Goal: Task Accomplishment & Management: Manage account settings

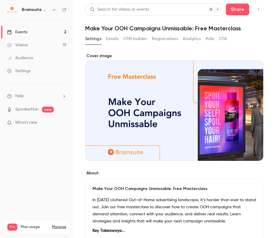
click at [152, 38] on div "Settings Emails UTM builder Registrations Analytics Polls CTA" at bounding box center [156, 38] width 142 height 9
click at [155, 39] on button "Registrations" at bounding box center [165, 38] width 26 height 9
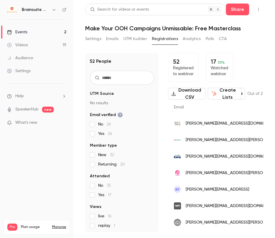
click at [97, 40] on button "Settings" at bounding box center [93, 38] width 16 height 9
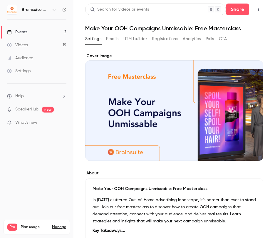
click at [106, 41] on div "Settings Emails UTM builder Registrations Analytics Polls CTA" at bounding box center [156, 38] width 142 height 9
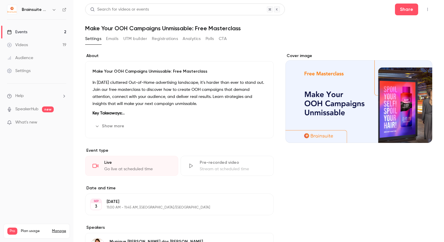
click at [111, 38] on button "Emails" at bounding box center [112, 38] width 12 height 9
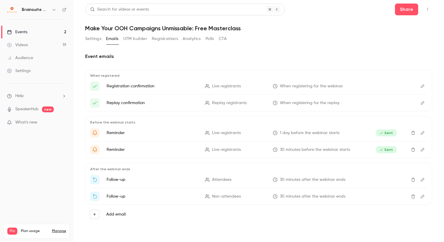
click at [137, 38] on button "UTM builder" at bounding box center [135, 38] width 24 height 9
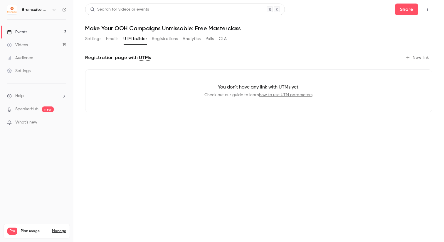
click at [163, 39] on button "Registrations" at bounding box center [165, 38] width 26 height 9
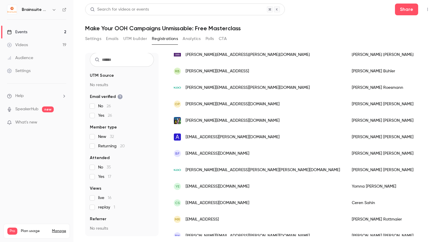
scroll to position [277, 0]
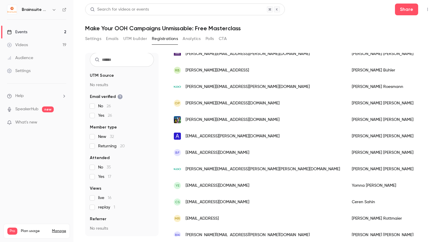
click at [190, 40] on button "Analytics" at bounding box center [192, 38] width 18 height 9
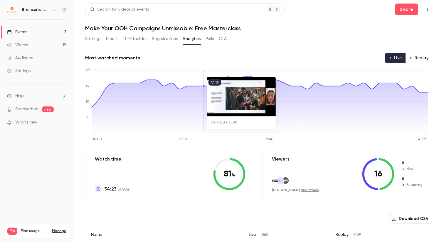
click at [208, 38] on button "Polls" at bounding box center [210, 38] width 9 height 9
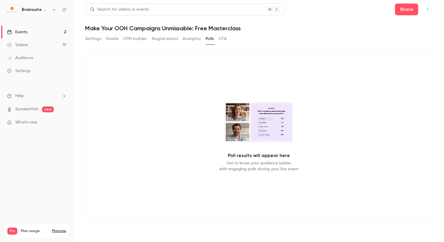
click at [218, 39] on div "Settings Emails UTM builder Registrations Analytics Polls CTA" at bounding box center [156, 38] width 142 height 9
click at [223, 38] on button "CTA" at bounding box center [223, 38] width 8 height 9
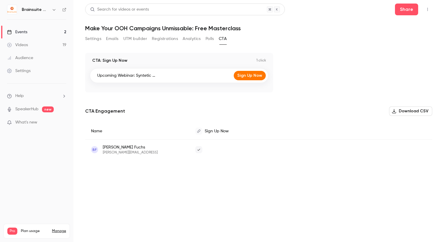
click at [91, 38] on button "Settings" at bounding box center [93, 38] width 16 height 9
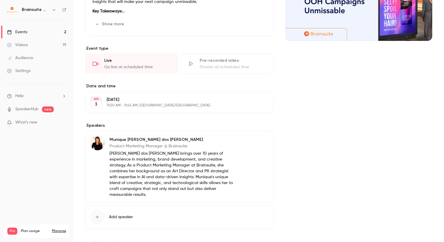
scroll to position [120, 0]
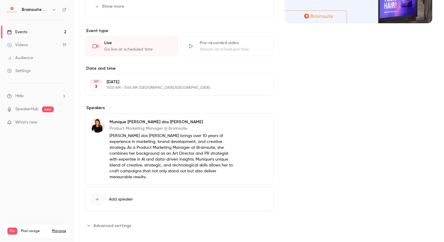
click at [118, 223] on span "Advanced settings" at bounding box center [112, 226] width 38 height 6
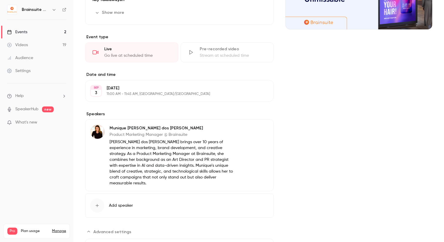
scroll to position [0, 0]
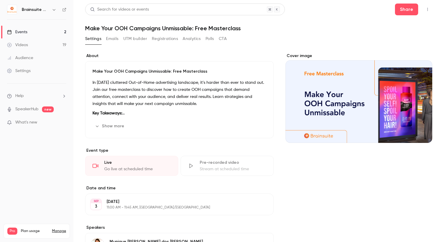
click at [112, 38] on button "Emails" at bounding box center [112, 38] width 12 height 9
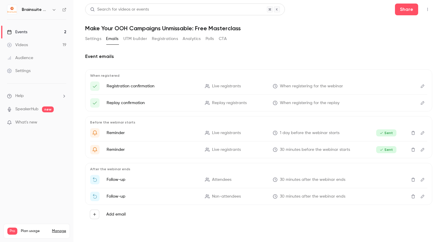
click at [136, 37] on button "UTM builder" at bounding box center [135, 38] width 24 height 9
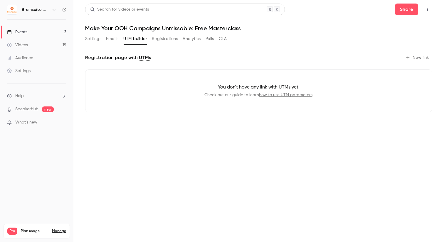
click at [160, 38] on button "Registrations" at bounding box center [165, 38] width 26 height 9
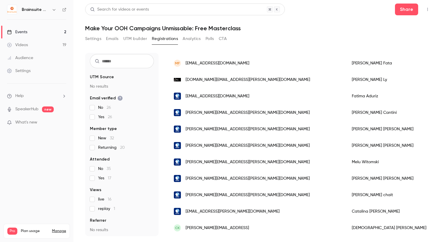
scroll to position [18, 0]
click at [190, 37] on button "Analytics" at bounding box center [192, 38] width 18 height 9
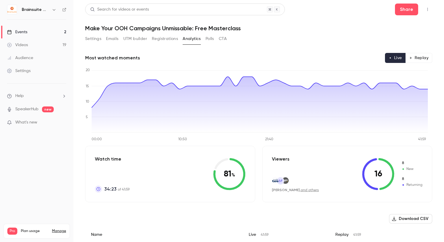
click at [206, 40] on div "Settings Emails UTM builder Registrations Analytics Polls CTA" at bounding box center [156, 38] width 142 height 9
click at [210, 38] on button "Polls" at bounding box center [210, 38] width 9 height 9
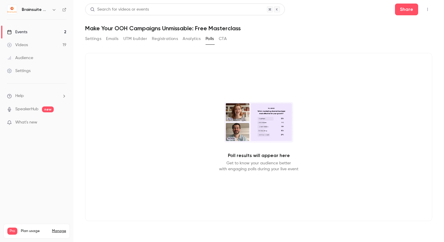
click at [223, 36] on button "CTA" at bounding box center [223, 38] width 8 height 9
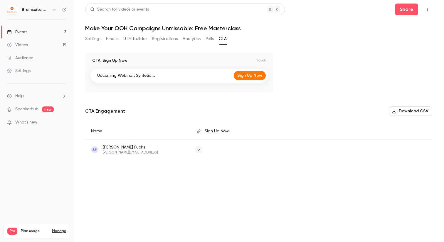
click at [108, 41] on button "Emails" at bounding box center [112, 38] width 12 height 9
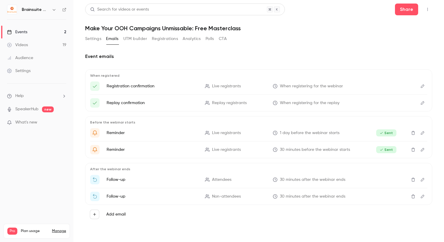
click at [91, 41] on button "Settings" at bounding box center [93, 38] width 16 height 9
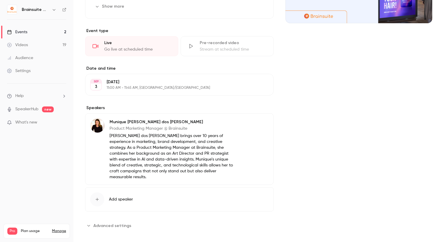
scroll to position [5, 0]
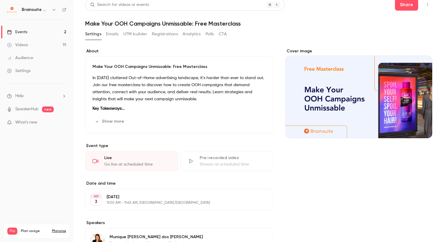
click at [156, 26] on h1 "Make Your OOH Campaigns Unmissable: Free Masterclass" at bounding box center [258, 23] width 347 height 7
click at [156, 25] on h1 "Make Your OOH Campaigns Unmissable: Free Masterclass" at bounding box center [258, 23] width 347 height 7
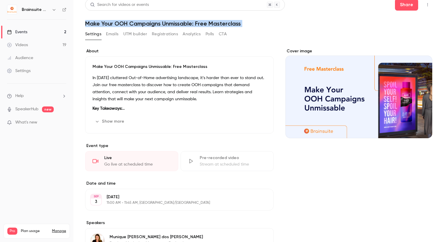
click at [157, 25] on h1 "Make Your OOH Campaigns Unmissable: Free Masterclass" at bounding box center [258, 23] width 347 height 7
click at [275, 10] on main "Search for videos or events Share Make Your OOH Campaigns Unmissable: Free Mast…" at bounding box center [258, 121] width 371 height 242
click at [275, 4] on icon "button" at bounding box center [428, 5] width 5 height 4
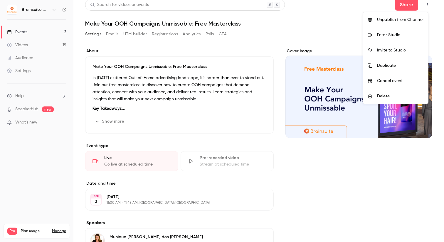
click at [275, 4] on div at bounding box center [222, 121] width 444 height 242
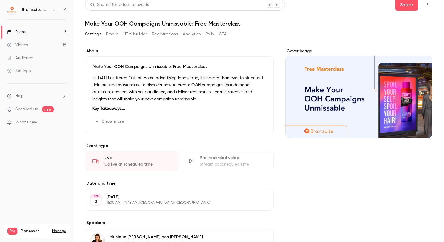
click at [114, 36] on button "Emails" at bounding box center [112, 33] width 12 height 9
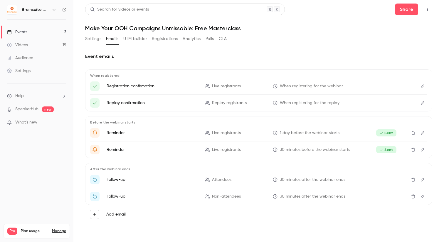
click at [133, 42] on button "UTM builder" at bounding box center [135, 38] width 24 height 9
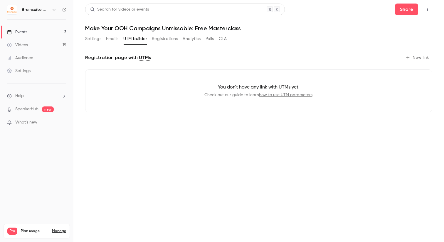
click at [154, 41] on button "Registrations" at bounding box center [165, 38] width 26 height 9
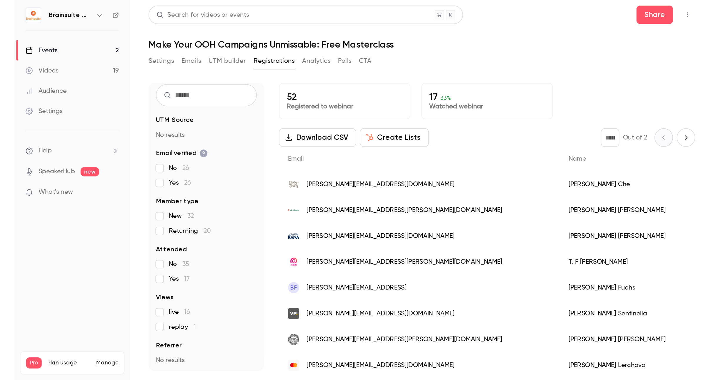
scroll to position [18, 0]
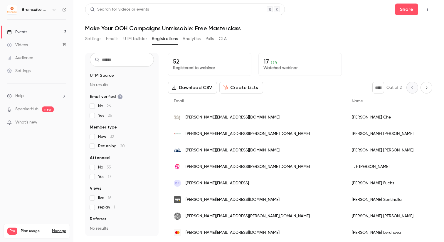
click at [195, 39] on button "Analytics" at bounding box center [192, 38] width 18 height 9
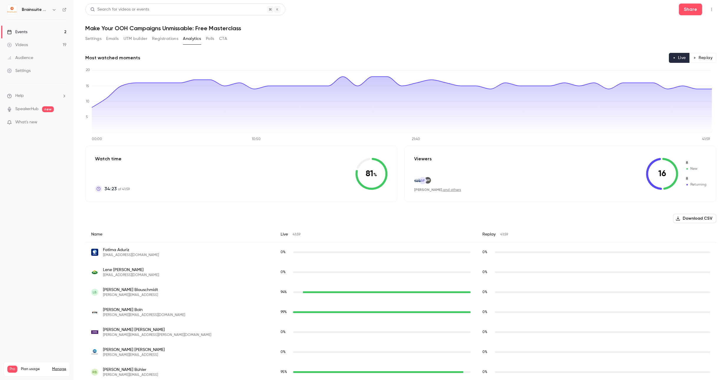
click at [99, 39] on button "Settings" at bounding box center [93, 38] width 16 height 9
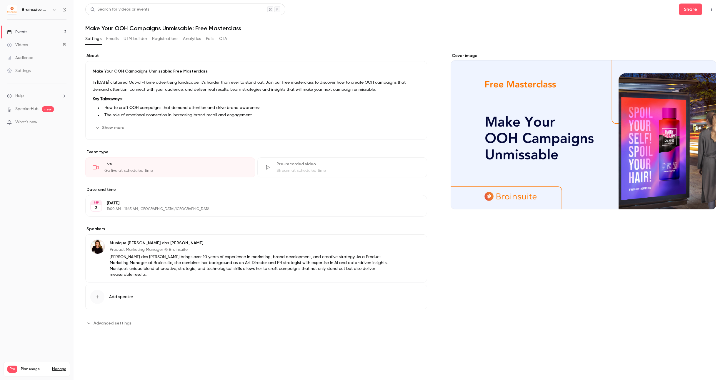
click at [111, 41] on button "Emails" at bounding box center [112, 38] width 12 height 9
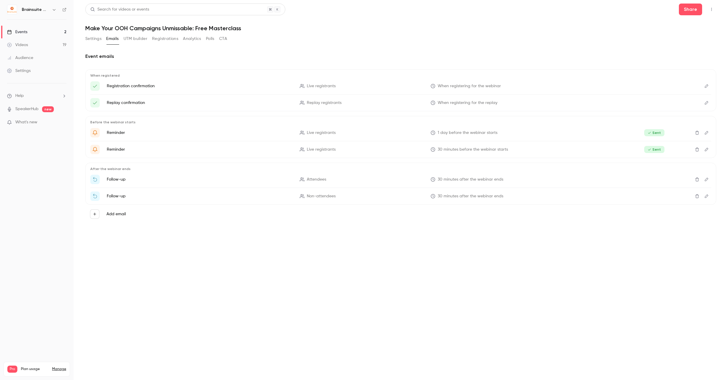
click at [94, 40] on button "Settings" at bounding box center [93, 38] width 16 height 9
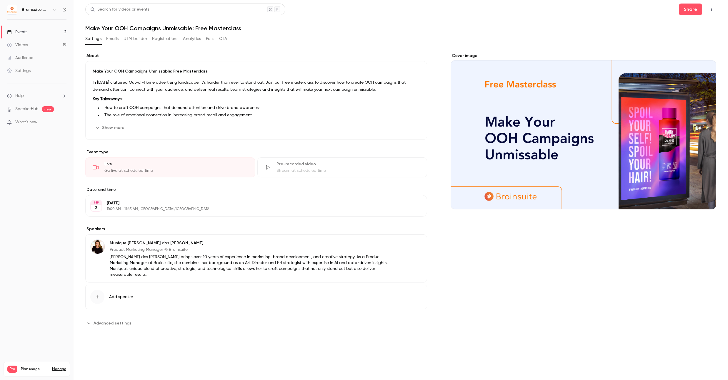
click at [120, 237] on span "Advanced settings" at bounding box center [112, 323] width 38 height 6
click at [225, 41] on button "CTA" at bounding box center [223, 38] width 8 height 9
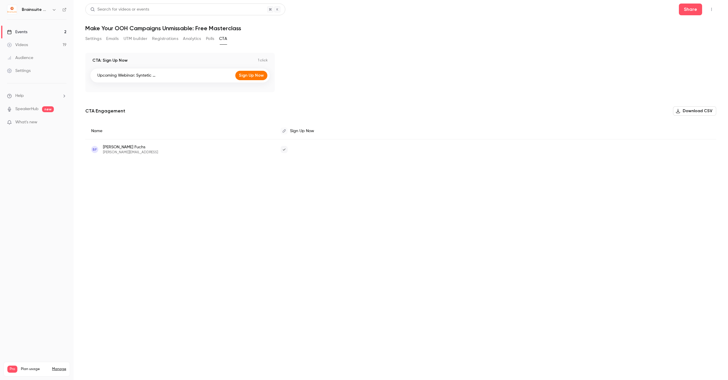
click at [209, 40] on button "Polls" at bounding box center [210, 38] width 9 height 9
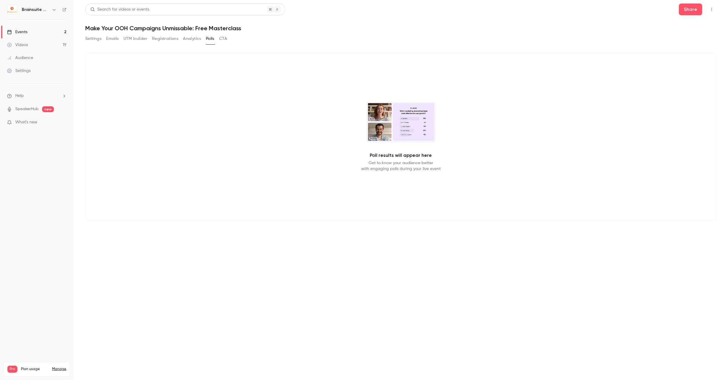
click at [200, 40] on button "Analytics" at bounding box center [192, 38] width 18 height 9
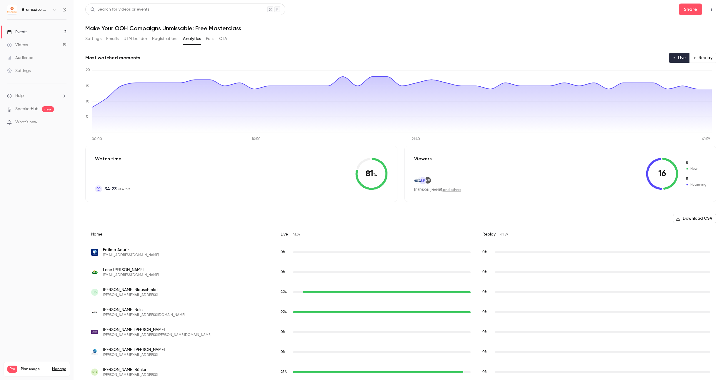
click at [169, 41] on button "Registrations" at bounding box center [165, 38] width 26 height 9
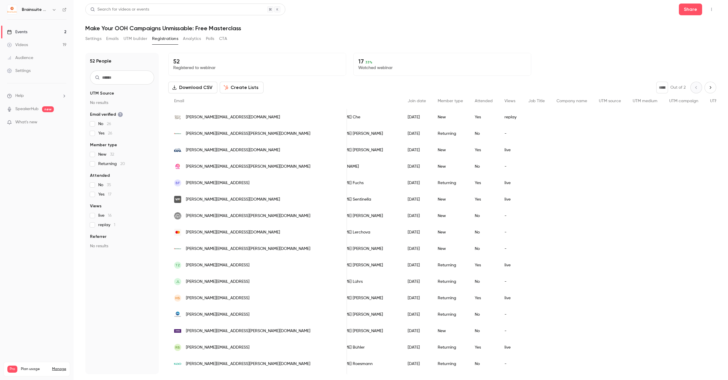
click at [194, 39] on button "Analytics" at bounding box center [192, 38] width 18 height 9
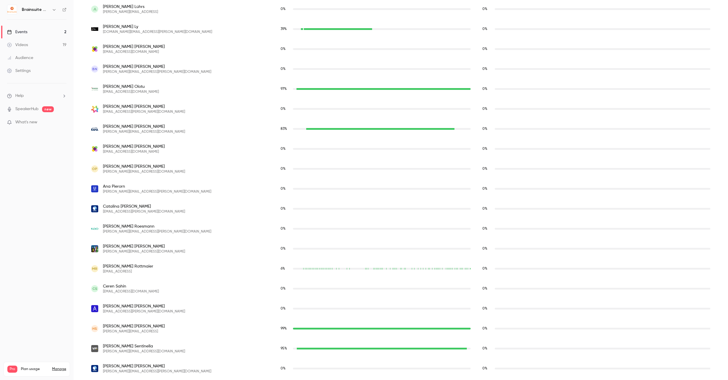
scroll to position [471, 0]
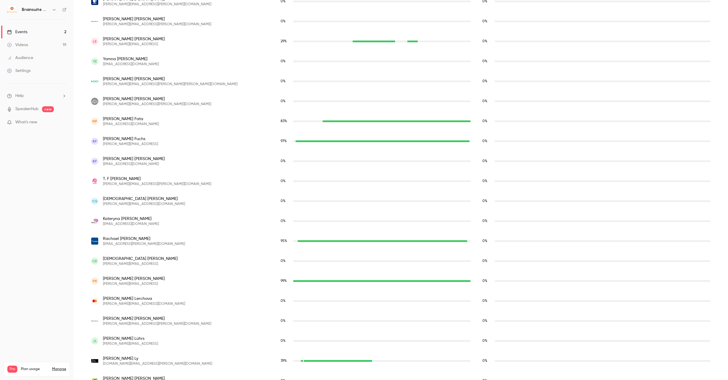
click at [120, 237] on span "[PERSON_NAME]" at bounding box center [144, 239] width 82 height 6
copy span "[PERSON_NAME]"
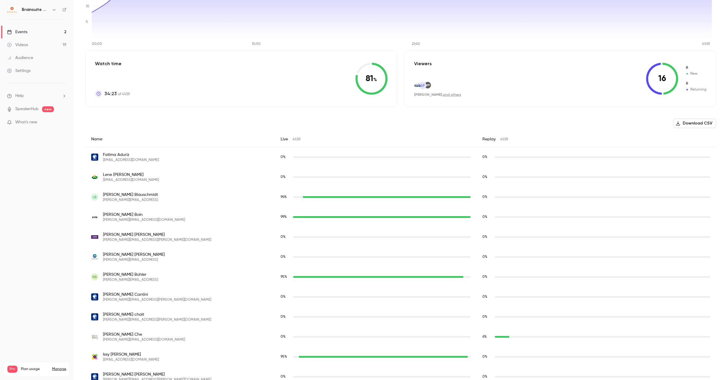
scroll to position [0, 0]
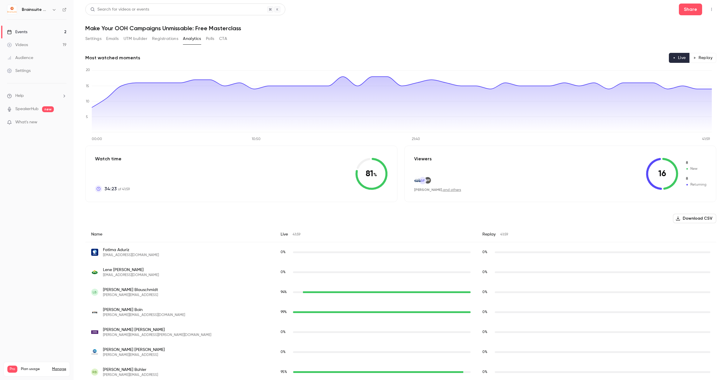
click at [93, 42] on button "Settings" at bounding box center [93, 38] width 16 height 9
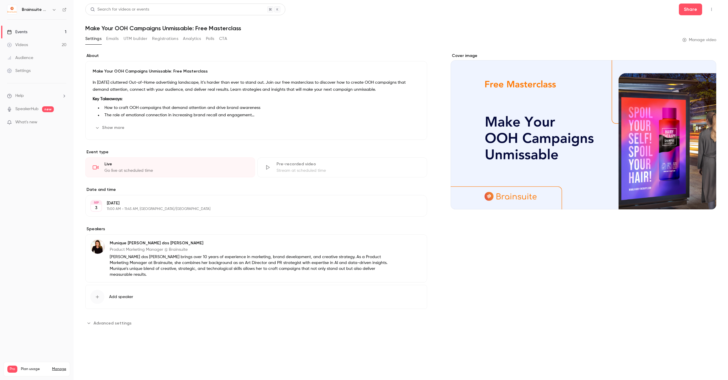
click at [112, 40] on button "Emails" at bounding box center [112, 38] width 12 height 9
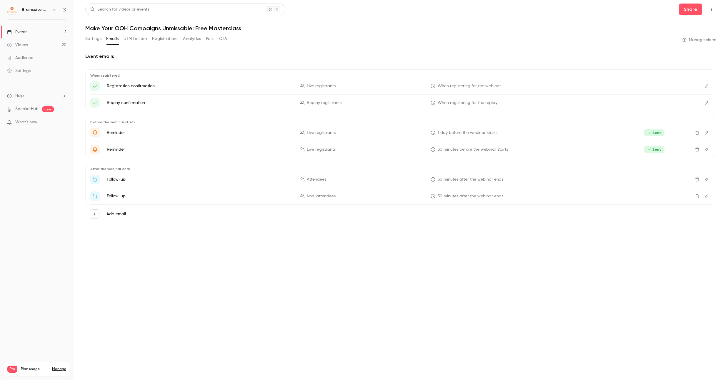
click at [141, 40] on button "UTM builder" at bounding box center [135, 38] width 24 height 9
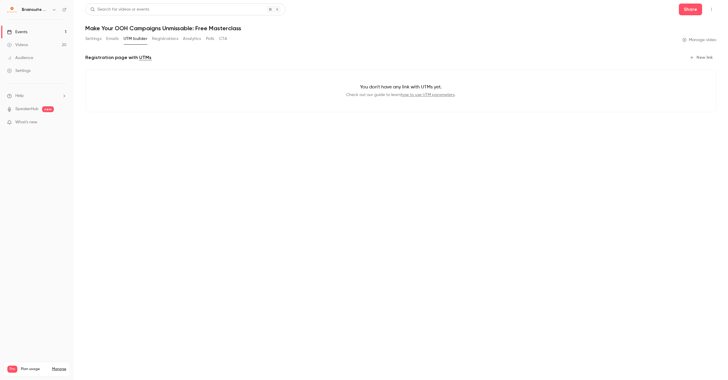
click at [172, 40] on button "Registrations" at bounding box center [165, 38] width 26 height 9
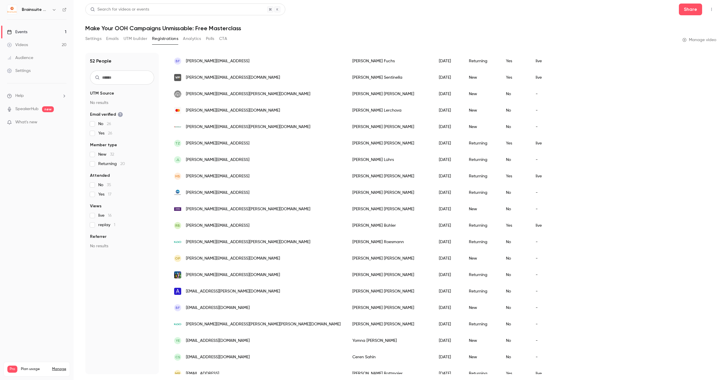
scroll to position [130, 0]
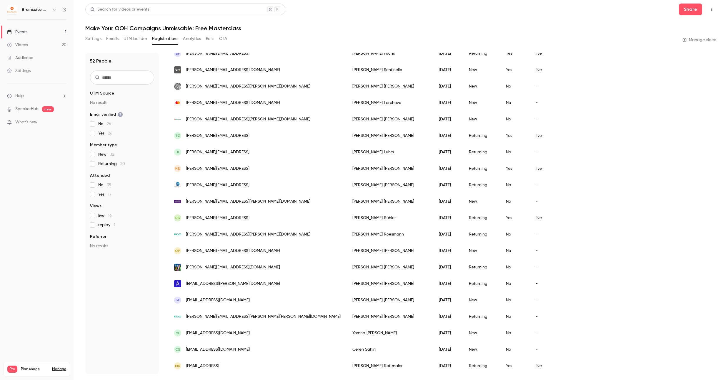
click at [194, 37] on button "Analytics" at bounding box center [192, 38] width 18 height 9
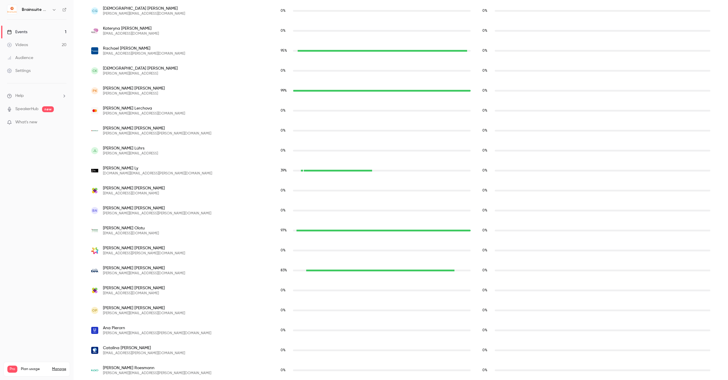
scroll to position [619, 0]
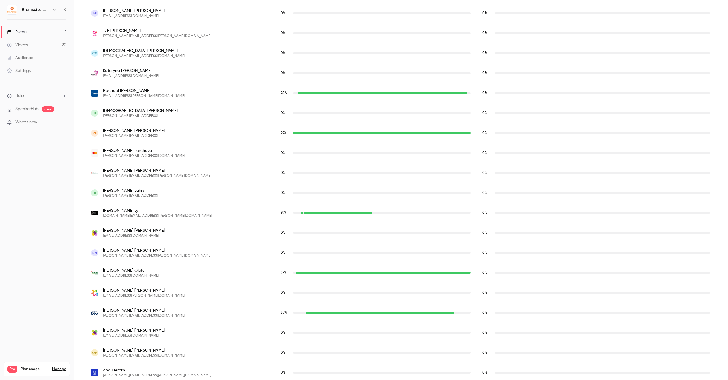
click at [127, 97] on span "[EMAIL_ADDRESS][PERSON_NAME][DOMAIN_NAME]" at bounding box center [144, 96] width 82 height 5
click at [121, 92] on span "[PERSON_NAME]" at bounding box center [144, 91] width 82 height 6
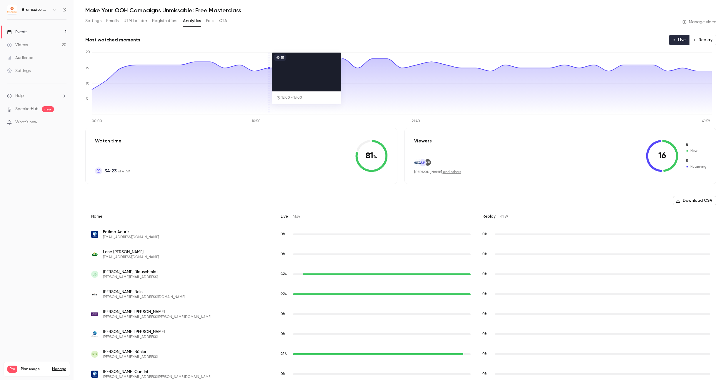
scroll to position [0, 0]
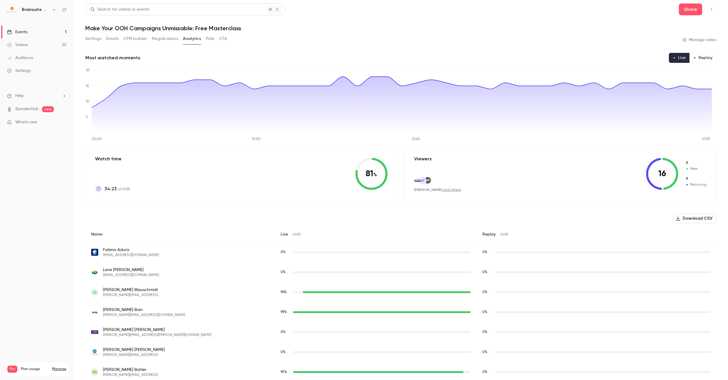
click at [689, 39] on link "Manage video" at bounding box center [699, 40] width 34 height 6
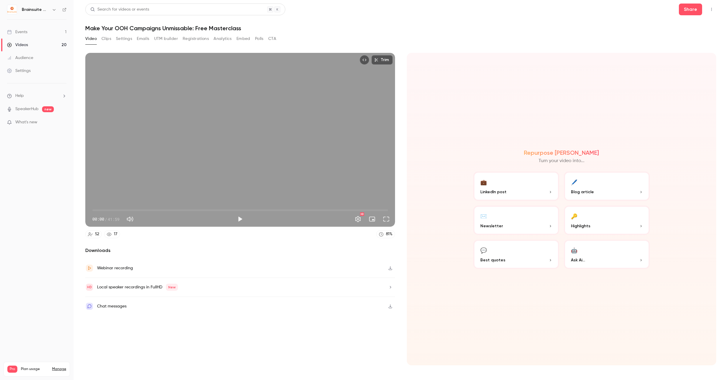
click at [141, 308] on div "Chat messages" at bounding box center [240, 306] width 310 height 19
